Goal: Task Accomplishment & Management: Use online tool/utility

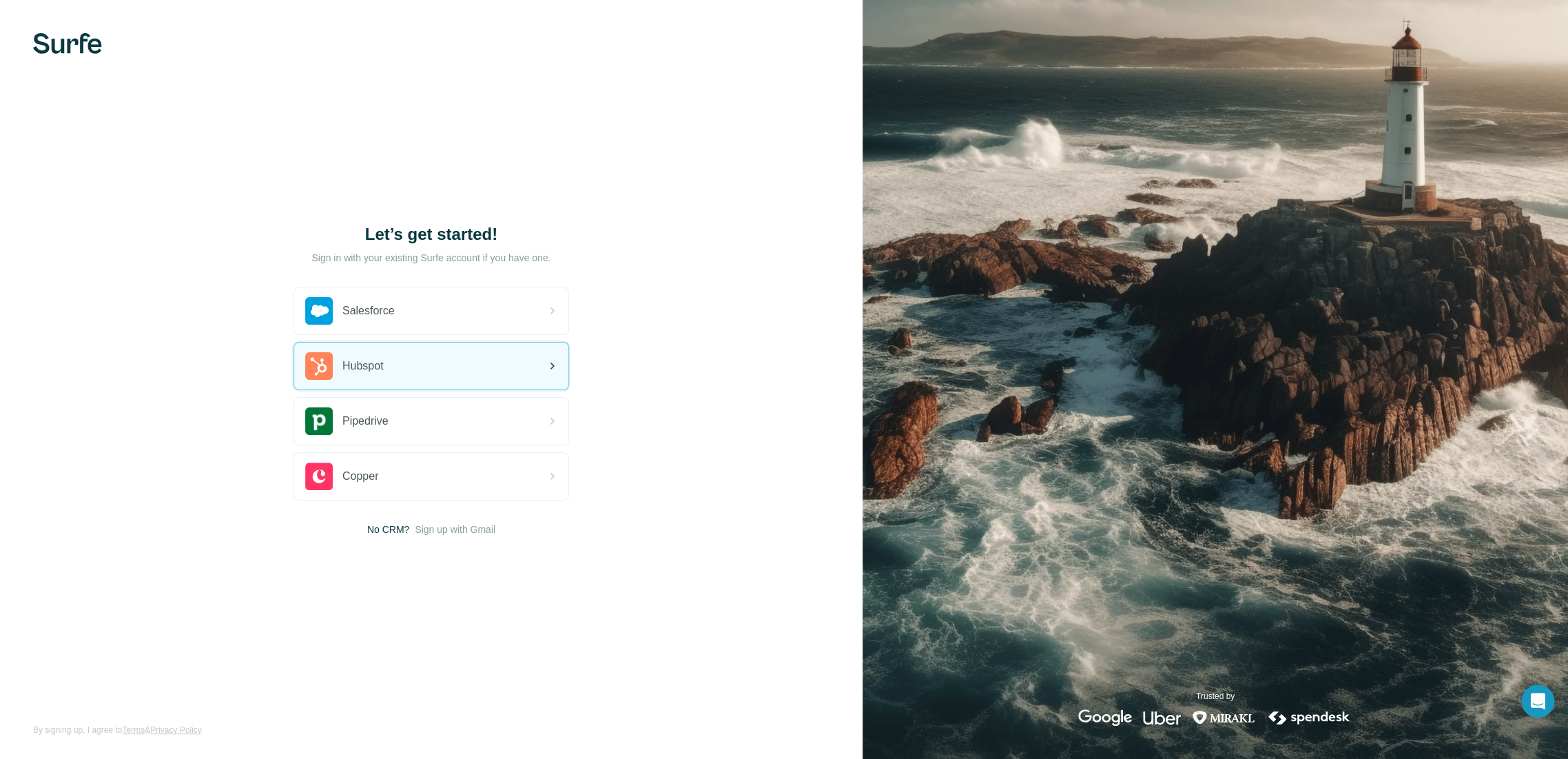
click at [412, 366] on div "Hubspot" at bounding box center [431, 365] width 274 height 46
click at [402, 370] on div "Hubspot" at bounding box center [431, 365] width 274 height 46
